Goal: Information Seeking & Learning: Check status

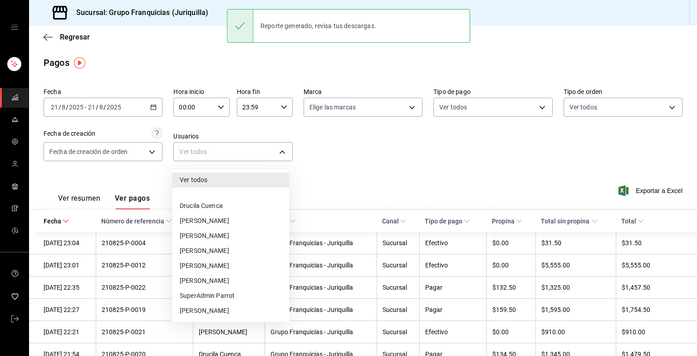
click at [288, 154] on body "Sucursal: Grupo Franquicias (Juriquilla) Regresar Pagos Fecha [DATE] [DATE] - […" at bounding box center [348, 178] width 697 height 356
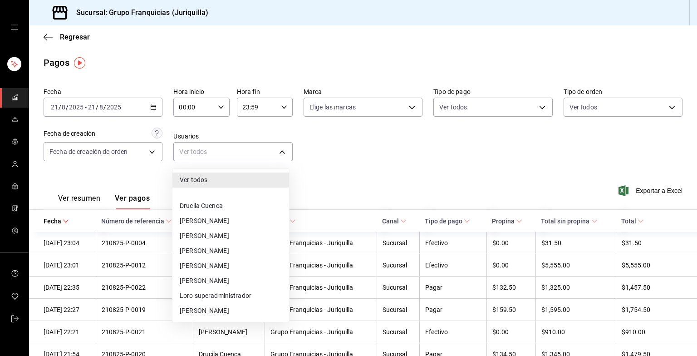
click at [49, 34] on div at bounding box center [348, 178] width 697 height 356
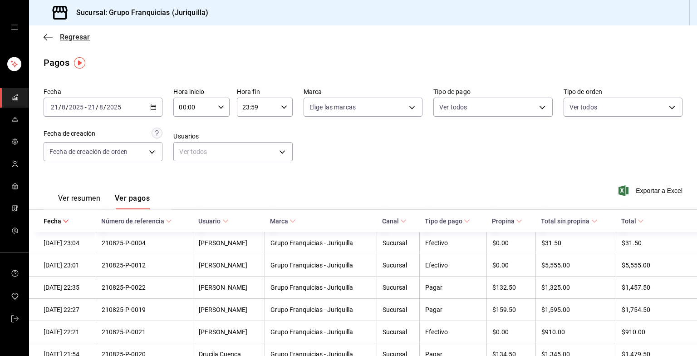
click at [47, 36] on icon "button" at bounding box center [48, 37] width 9 height 8
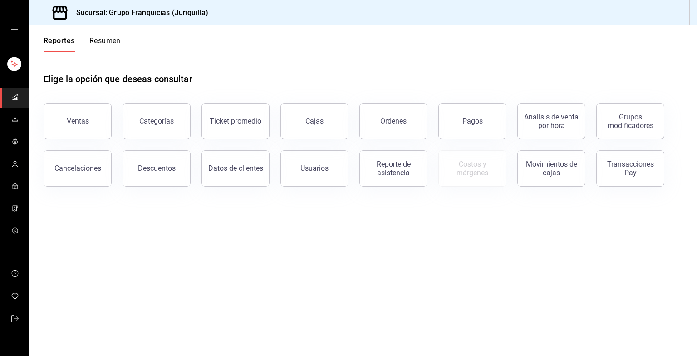
click at [107, 37] on button "Resumen" at bounding box center [104, 43] width 31 height 15
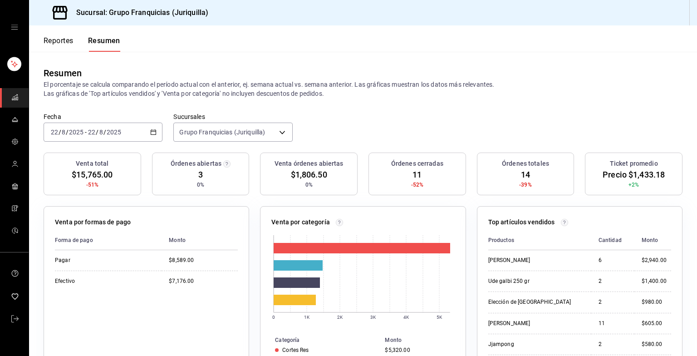
click at [124, 131] on div "[DATE] [DATE] - [DATE] [DATE]" at bounding box center [103, 132] width 119 height 19
click at [64, 156] on span "Hoy" at bounding box center [86, 160] width 70 height 10
click at [60, 42] on font "Reportes" at bounding box center [59, 40] width 30 height 9
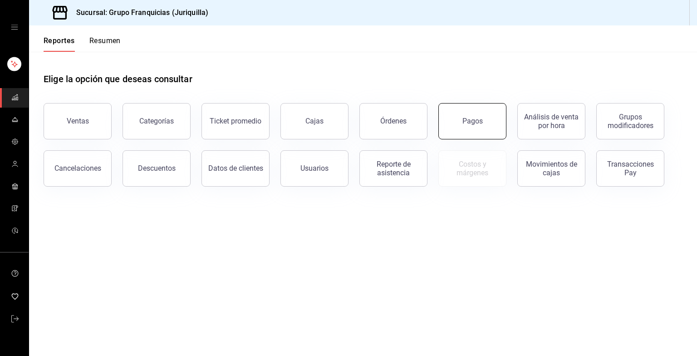
click at [470, 133] on button "Pagos" at bounding box center [473, 121] width 68 height 36
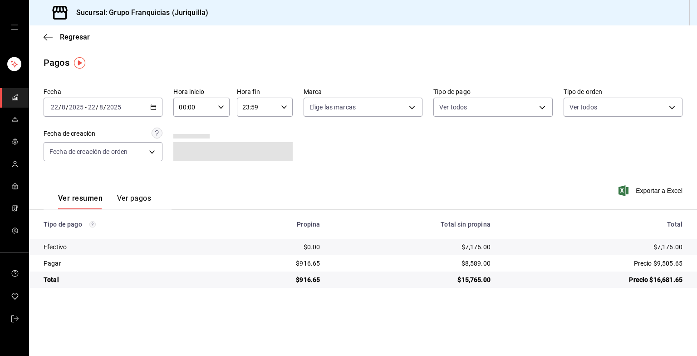
click at [130, 198] on button "Ver pagos" at bounding box center [134, 201] width 34 height 15
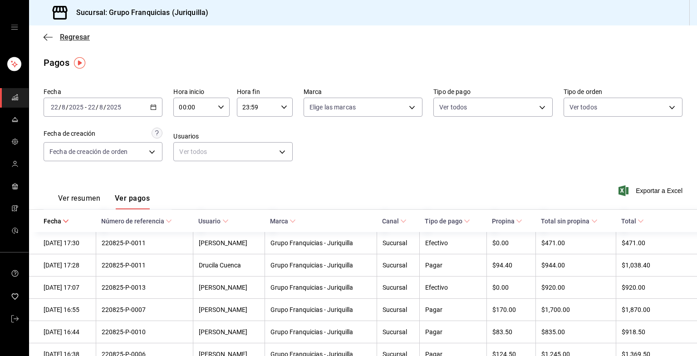
click at [71, 39] on span "Regresar" at bounding box center [75, 37] width 30 height 9
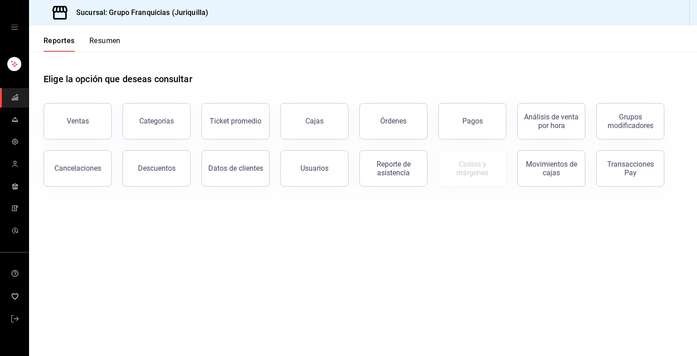
click at [107, 35] on div "Reportes Resumen" at bounding box center [75, 38] width 92 height 26
click at [104, 40] on button "Resumen" at bounding box center [104, 43] width 31 height 15
